Goal: Check status: Check status

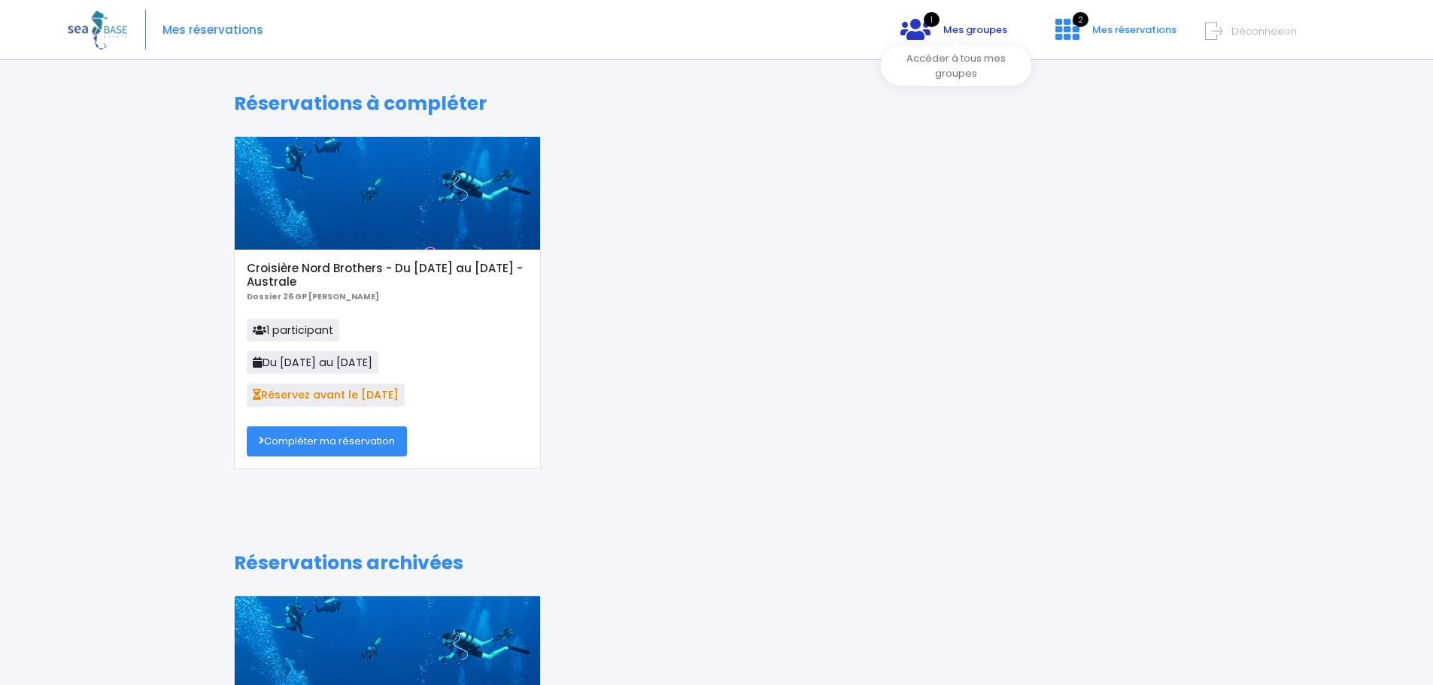
click at [956, 29] on span "Mes groupes" at bounding box center [975, 30] width 64 height 14
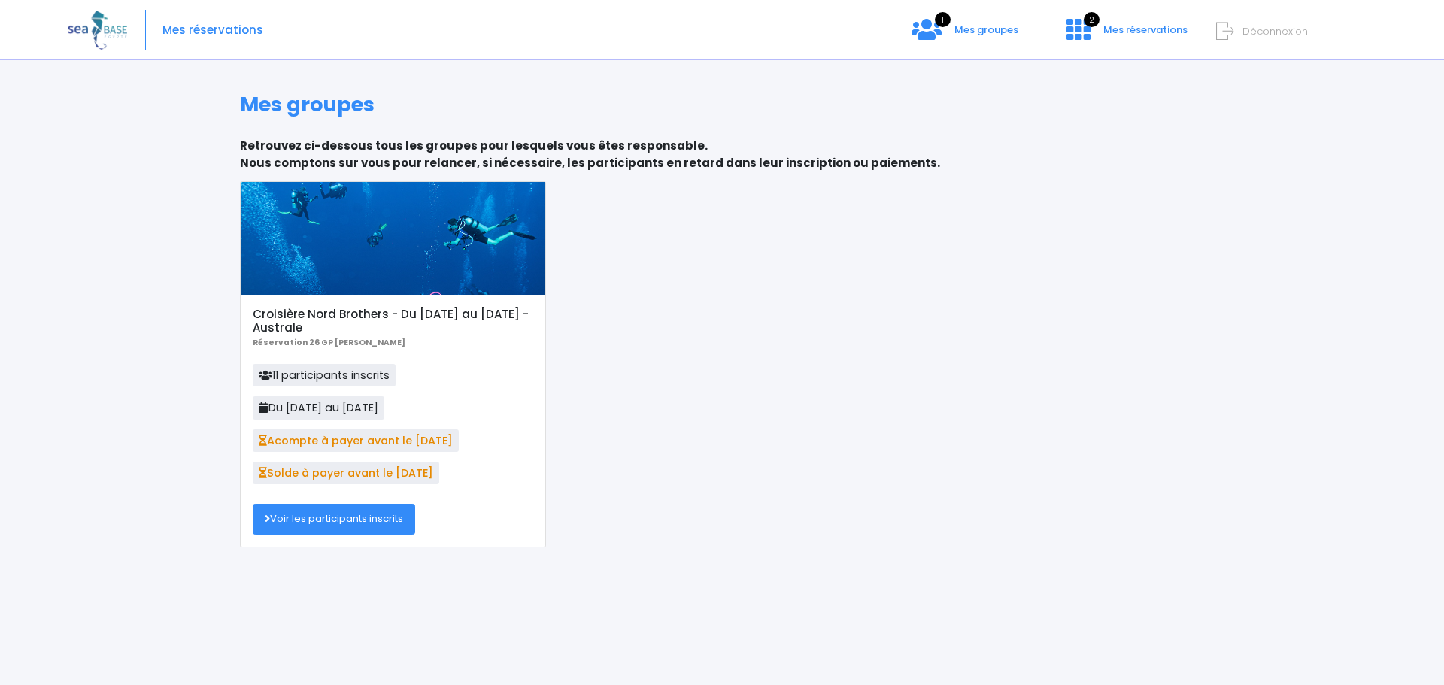
click at [318, 515] on link "Voir les participants inscrits" at bounding box center [334, 519] width 162 height 30
